Goal: Check status: Check status

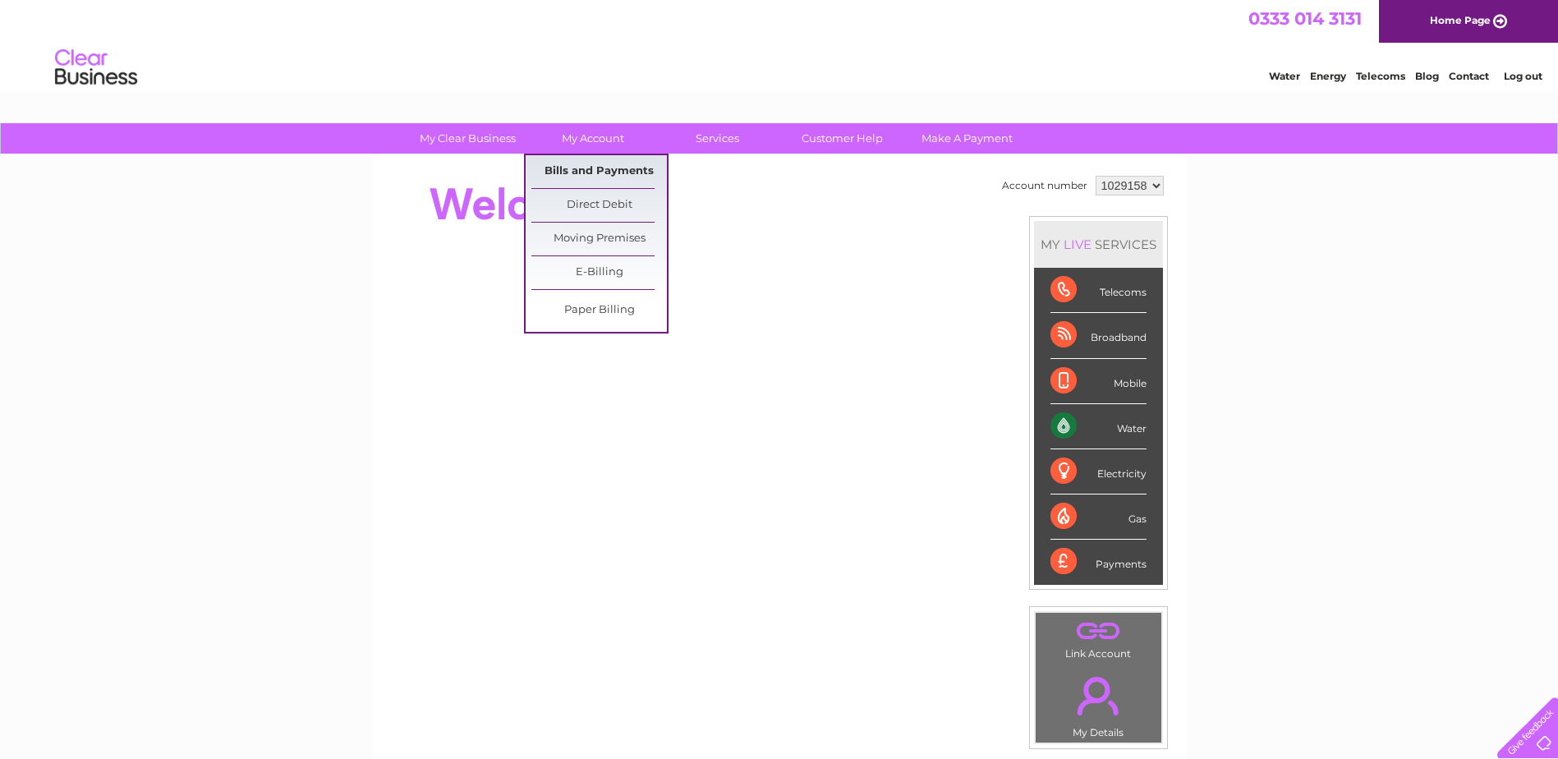
click at [619, 172] on link "Bills and Payments" at bounding box center [598, 171] width 135 height 33
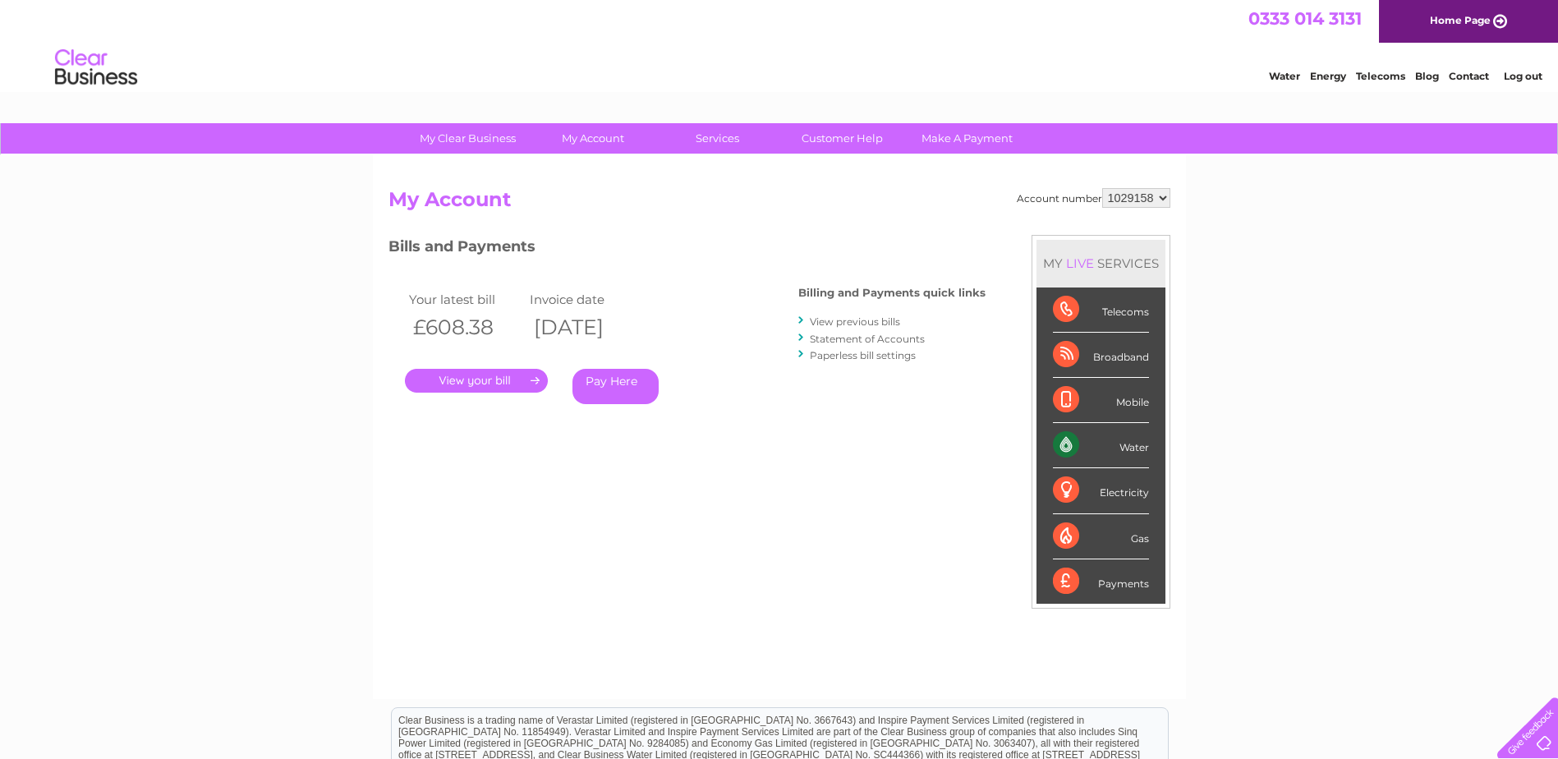
click at [1159, 192] on select "1029158 2037476" at bounding box center [1136, 198] width 68 height 20
select select "2037476"
click at [1102, 188] on select "1029158 2037476" at bounding box center [1136, 198] width 68 height 20
click at [488, 379] on link "." at bounding box center [476, 381] width 143 height 24
